Goal: Find specific page/section: Find specific page/section

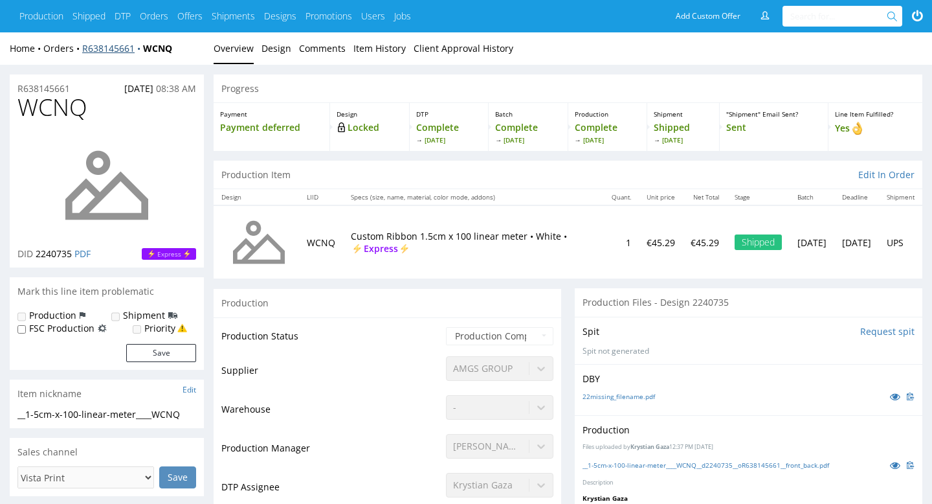
click at [97, 49] on link "R638145661" at bounding box center [112, 48] width 61 height 12
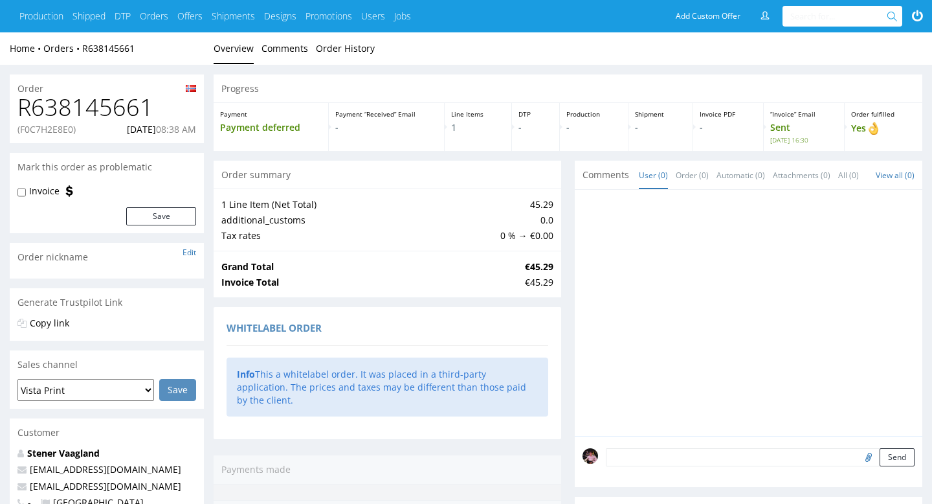
click at [53, 129] on p "(F0C7H2E8E0)" at bounding box center [46, 129] width 58 height 13
click at [61, 116] on h1 "R638145661" at bounding box center [106, 107] width 179 height 26
copy h1 "R638145661"
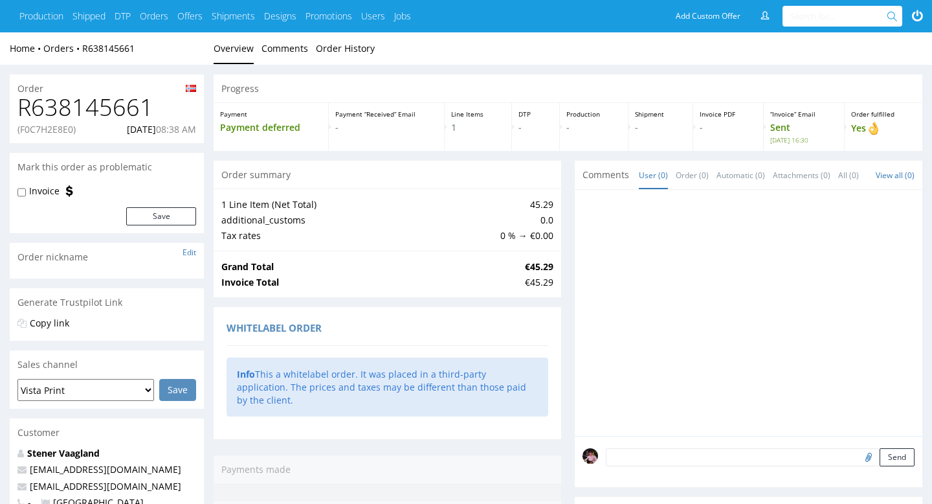
click at [48, 129] on p "(F0C7H2E8E0)" at bounding box center [46, 129] width 58 height 13
copy p "F0C7H2E8E0"
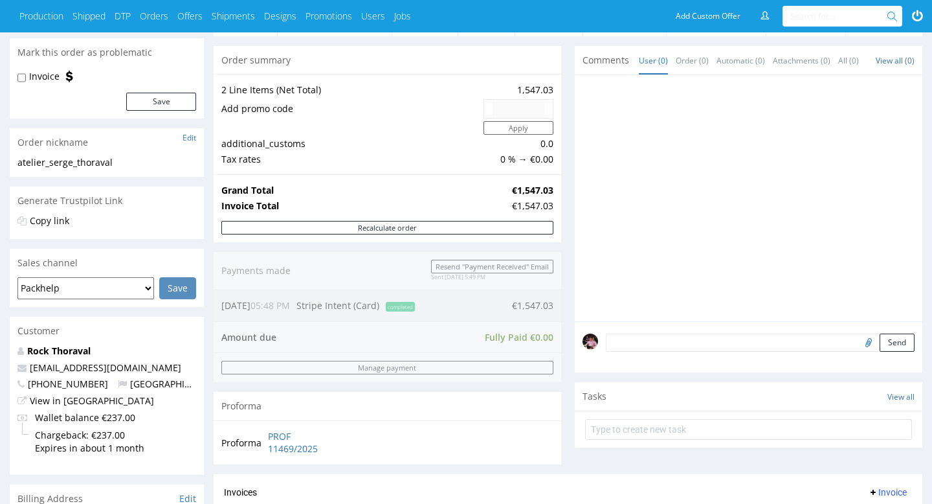
scroll to position [129, 0]
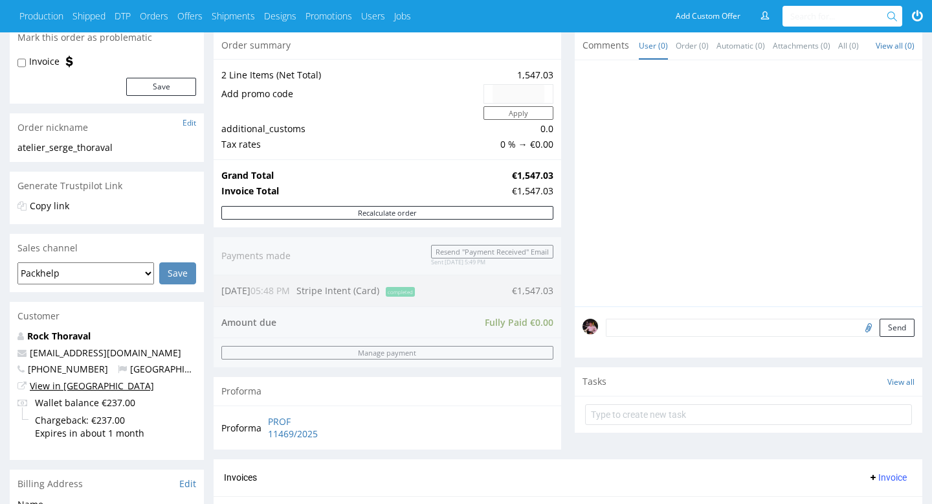
click at [82, 384] on link "View in [GEOGRAPHIC_DATA]" at bounding box center [92, 385] width 124 height 12
